Goal: Find specific page/section: Find specific page/section

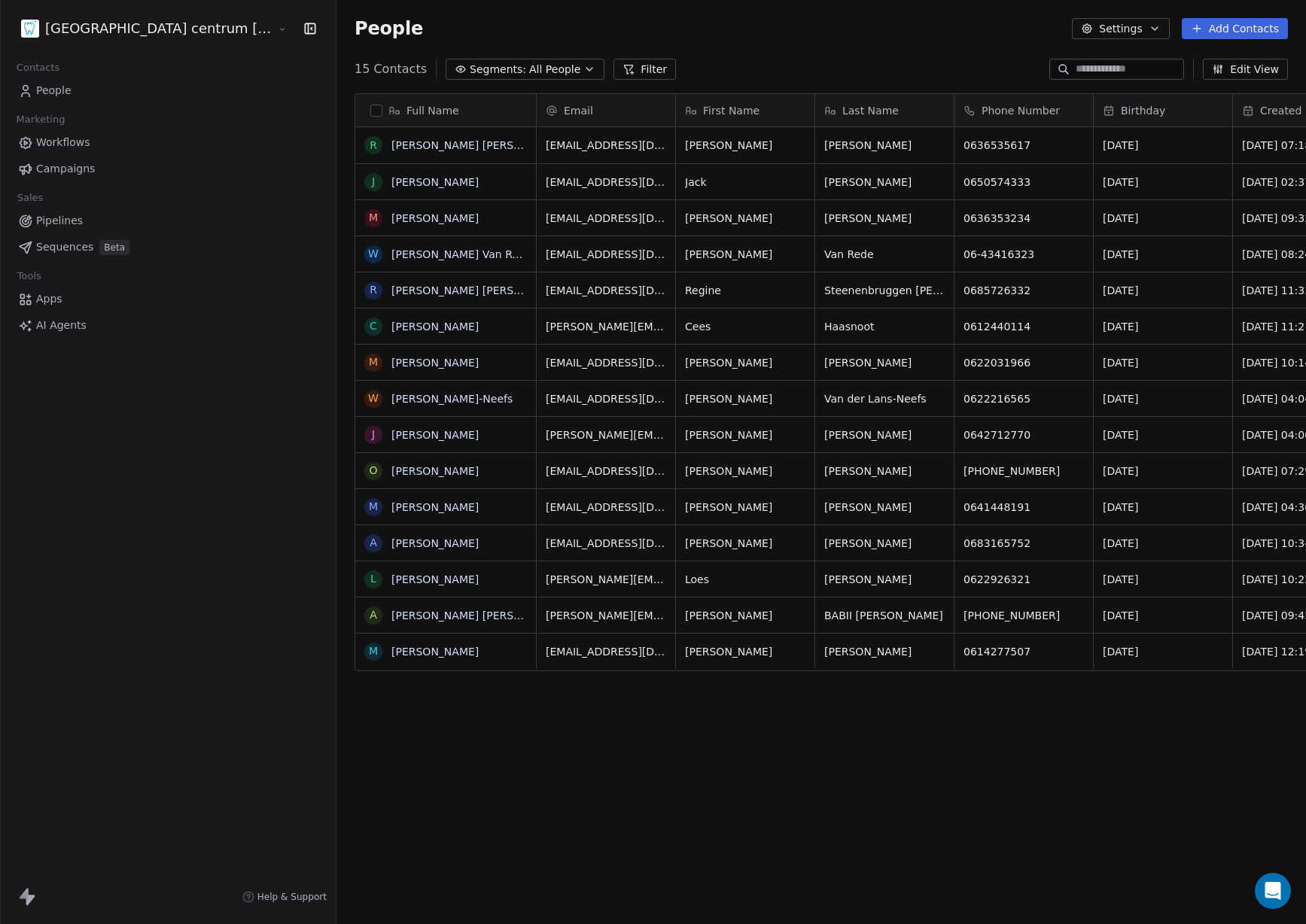
scroll to position [0, 51]
click at [144, 27] on html "Tandheelkundig centrum [GEOGRAPHIC_DATA] Contacts People Marketing Workflows Ca…" at bounding box center [653, 462] width 1306 height 924
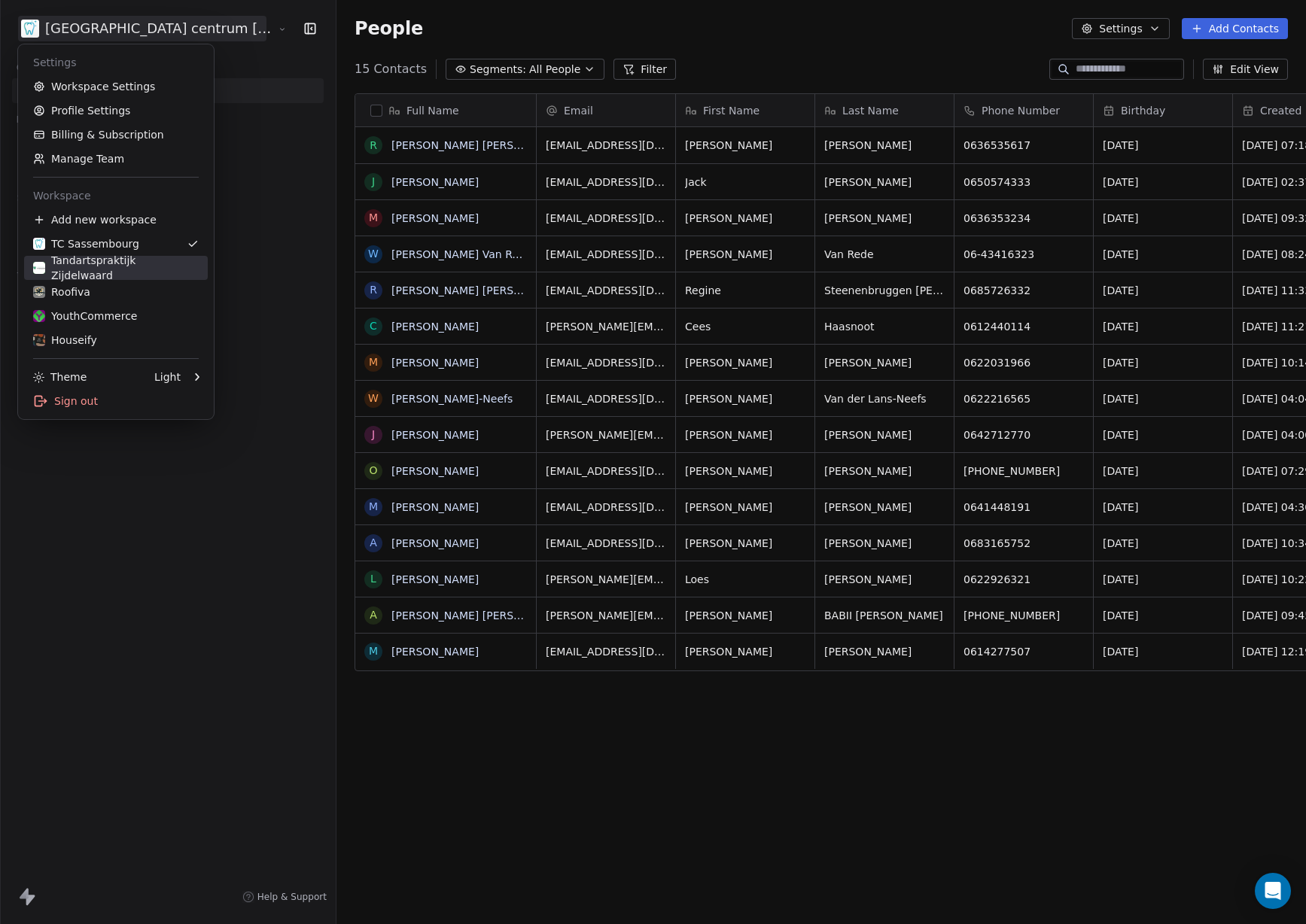
click at [132, 269] on div "Tandartspraktijk Zijdelwaard" at bounding box center [116, 268] width 166 height 30
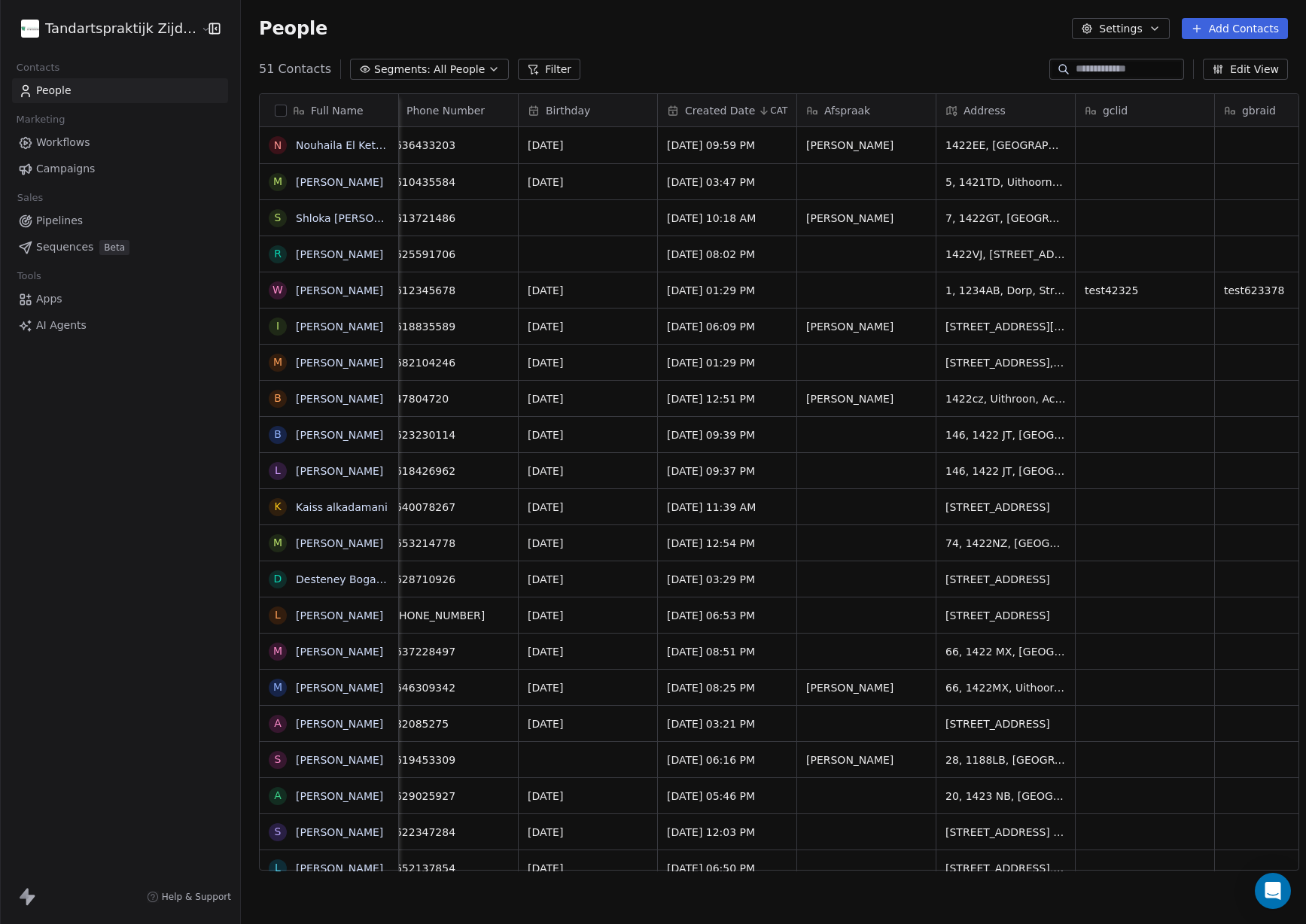
scroll to position [0, 715]
